Goal: Browse casually

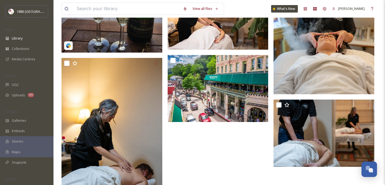
scroll to position [765, 0]
click at [25, 36] on div "Library" at bounding box center [26, 38] width 53 height 10
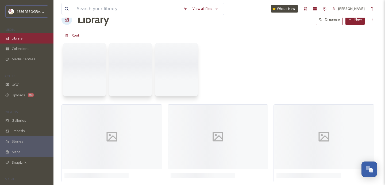
scroll to position [0, 0]
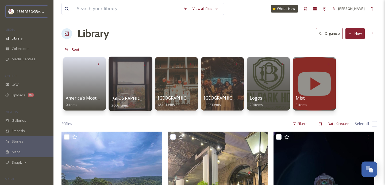
click at [142, 100] on span "[GEOGRAPHIC_DATA]" at bounding box center [134, 98] width 44 height 6
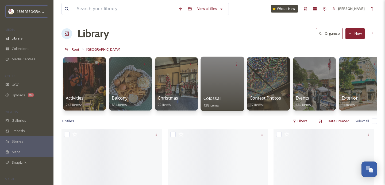
scroll to position [0, 0]
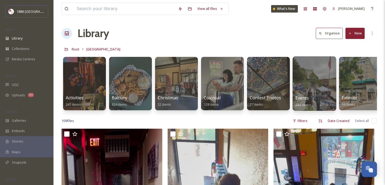
click at [302, 96] on span "Events" at bounding box center [302, 98] width 14 height 6
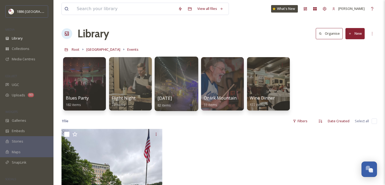
click at [173, 95] on div "[DATE] 82 items" at bounding box center [176, 101] width 38 height 13
click at [168, 100] on span "[DATE]" at bounding box center [164, 98] width 14 height 6
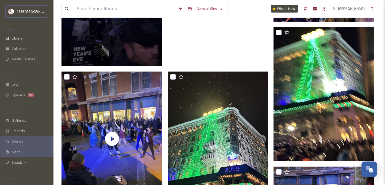
scroll to position [192, 0]
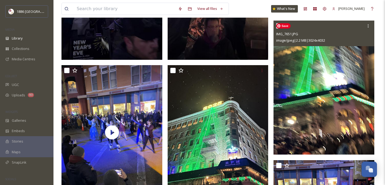
click at [326, 95] on img at bounding box center [324, 88] width 101 height 134
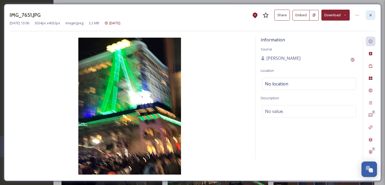
click at [372, 12] on div at bounding box center [371, 15] width 10 height 10
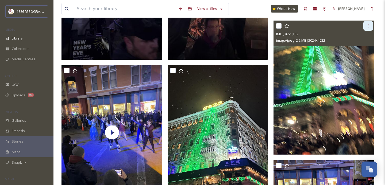
click at [368, 26] on icon at bounding box center [368, 25] width 1 height 3
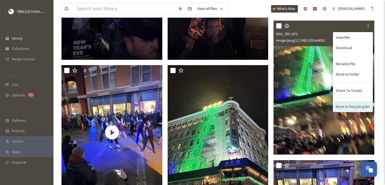
click at [354, 108] on span "Move to Recycling Bin" at bounding box center [353, 106] width 34 height 5
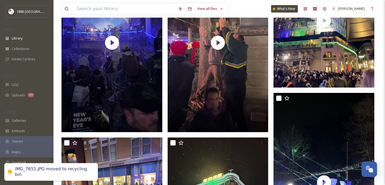
scroll to position [109, 0]
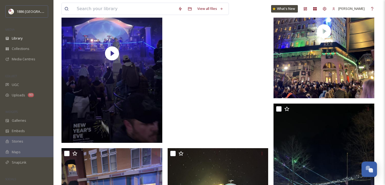
click at [210, 53] on video "IMG_7625.MOV" at bounding box center [218, 53] width 101 height 179
